Goal: Transaction & Acquisition: Purchase product/service

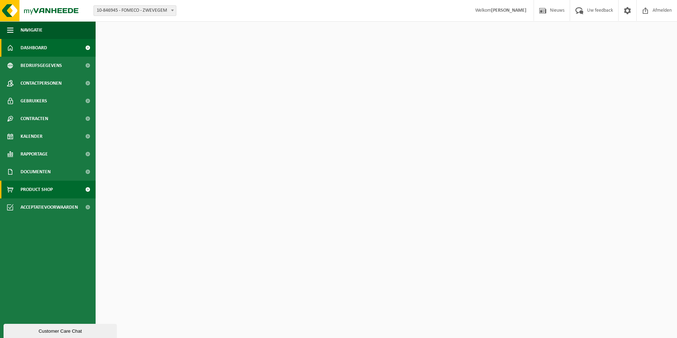
click at [35, 192] on span "Product Shop" at bounding box center [37, 190] width 32 height 18
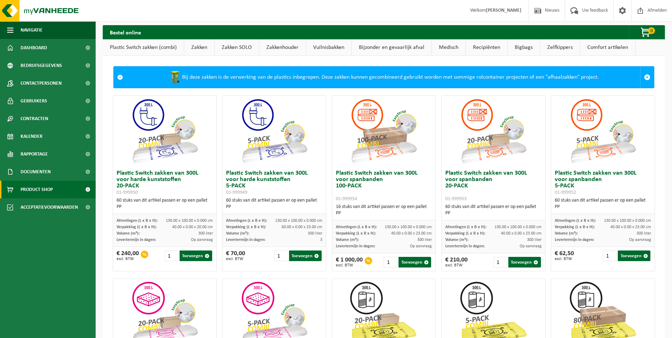
click at [167, 48] on link "Plastic Switch zakken (combi)" at bounding box center [143, 47] width 81 height 16
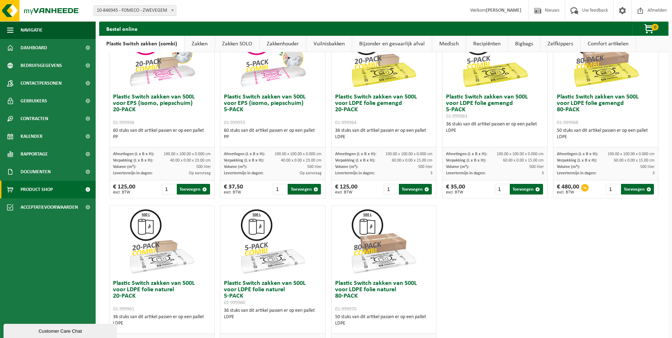
scroll to position [327, 0]
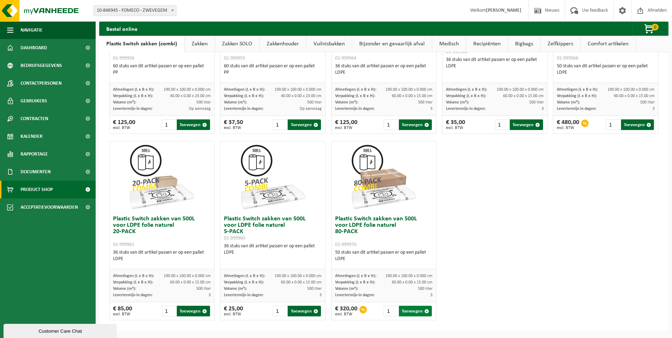
click at [410, 311] on button "Toevoegen" at bounding box center [415, 311] width 33 height 11
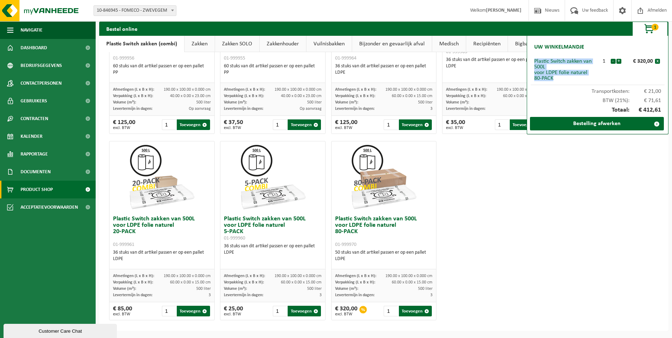
drag, startPoint x: 534, startPoint y: 61, endPoint x: 555, endPoint y: 76, distance: 25.8
click at [555, 76] on div "Plastic Switch zakken van 500L voor LDPE folie naturel 80-PACK" at bounding box center [565, 69] width 63 height 23
copy div "Plastic Switch zakken van 500L voor LDPE folie naturel 80-PACK"
click at [584, 119] on link "Bestelling afwerken" at bounding box center [597, 123] width 134 height 13
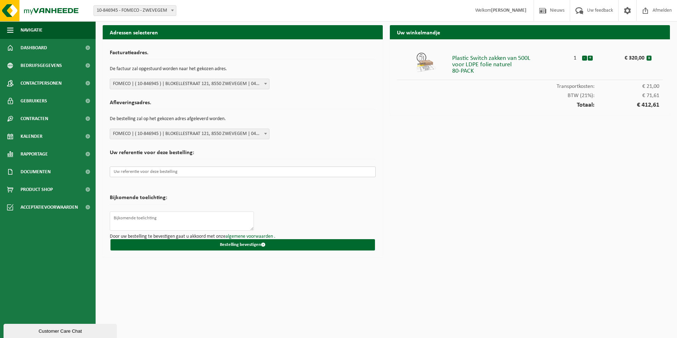
click at [310, 170] on input "text" at bounding box center [243, 171] width 266 height 11
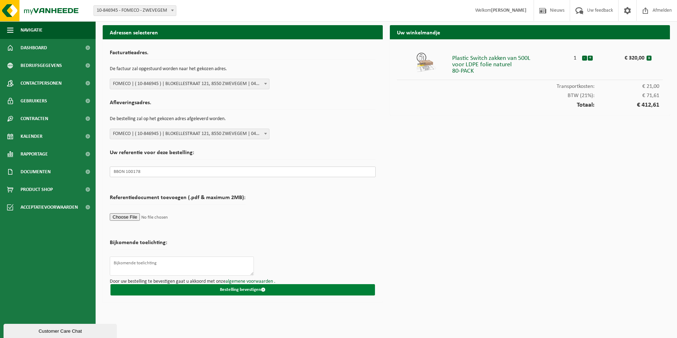
type input "BBON 100178"
click at [266, 289] on button "Bestelling bevestigen" at bounding box center [242, 289] width 264 height 11
